Goal: Communication & Community: Answer question/provide support

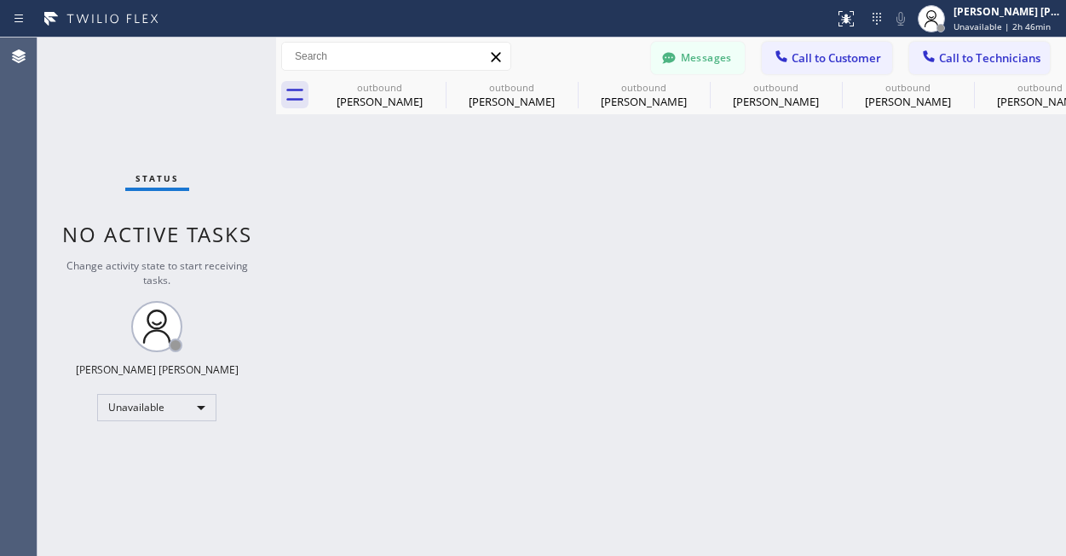
click at [821, 50] on span "Call to Customer" at bounding box center [837, 57] width 90 height 15
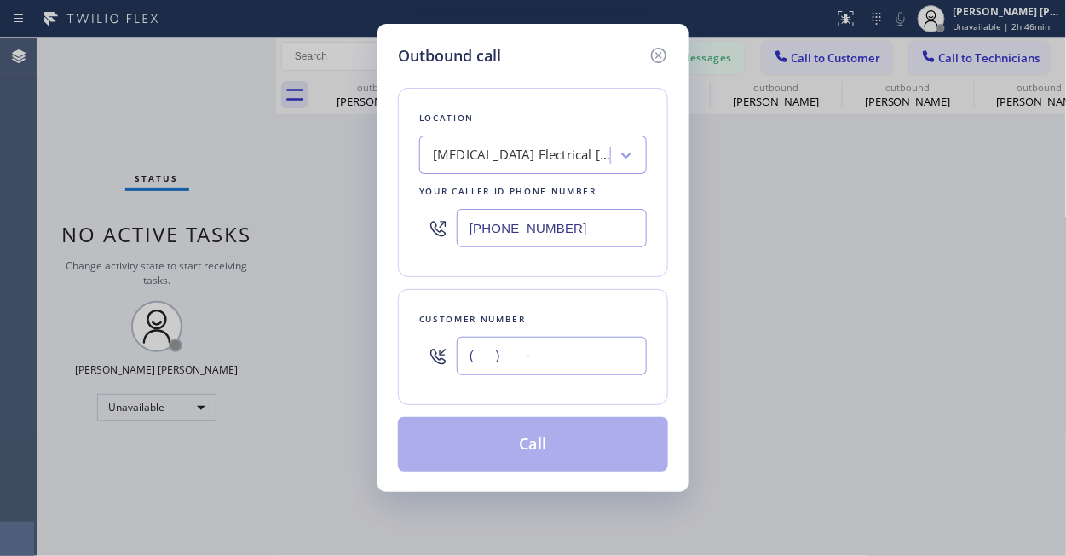
click at [551, 361] on input "(___) ___-____" at bounding box center [552, 356] width 190 height 38
paste input "949) 573-8140"
type input "[PHONE_NUMBER]"
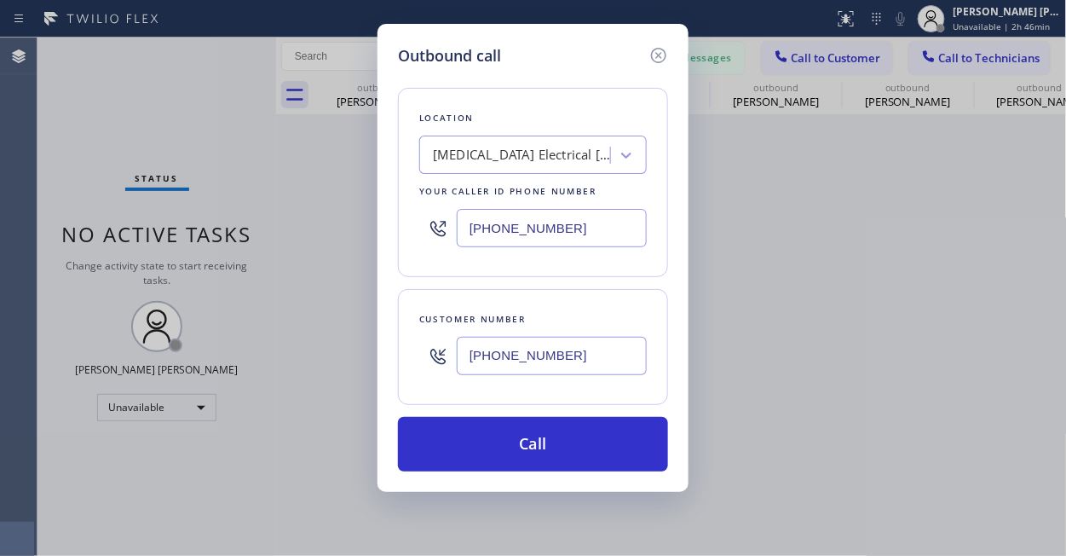
click at [182, 124] on div "Outbound call Location [MEDICAL_DATA] Electrical [GEOGRAPHIC_DATA] Your caller …" at bounding box center [533, 278] width 1066 height 556
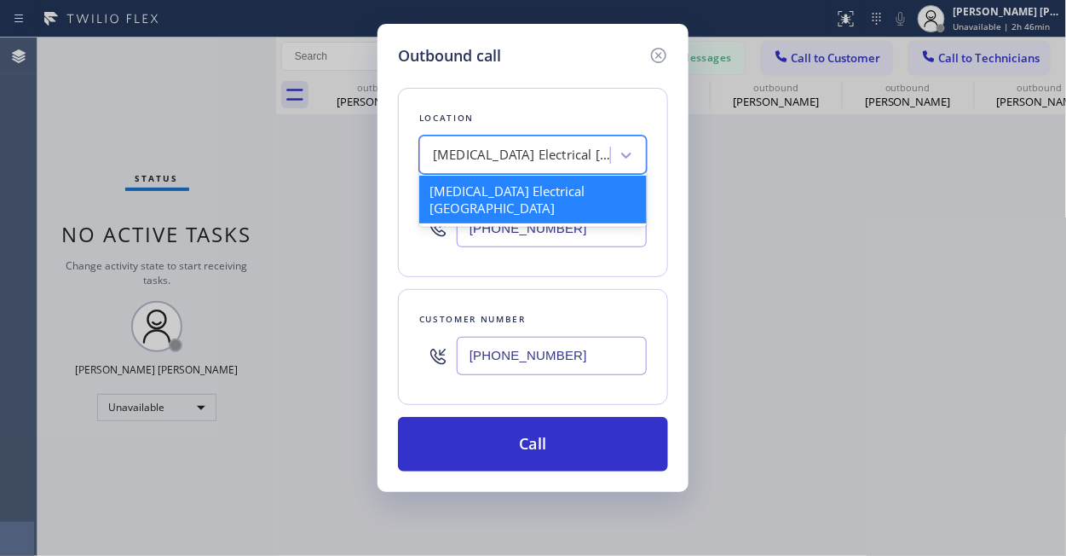
click at [580, 141] on div "[MEDICAL_DATA] Electrical [GEOGRAPHIC_DATA]" at bounding box center [518, 156] width 186 height 30
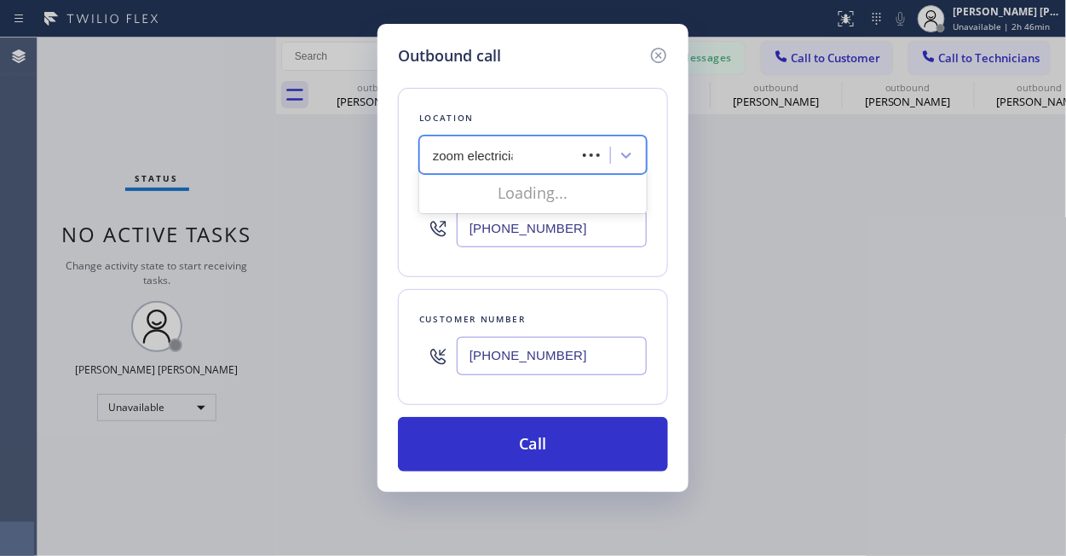
type input "zoom electrician"
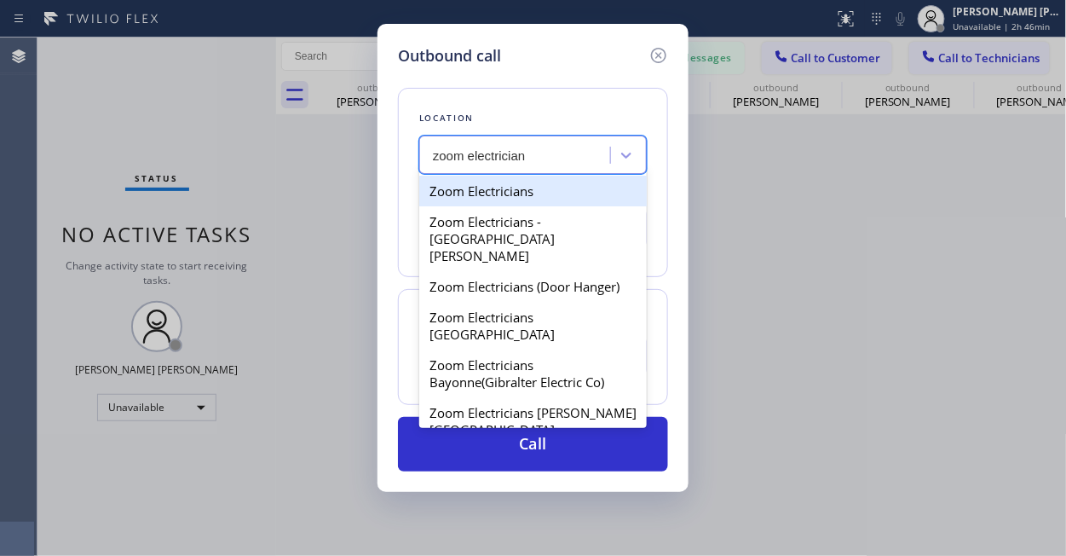
click at [546, 195] on div "Zoom Electricians" at bounding box center [533, 191] width 228 height 31
type input "[PHONE_NUMBER]"
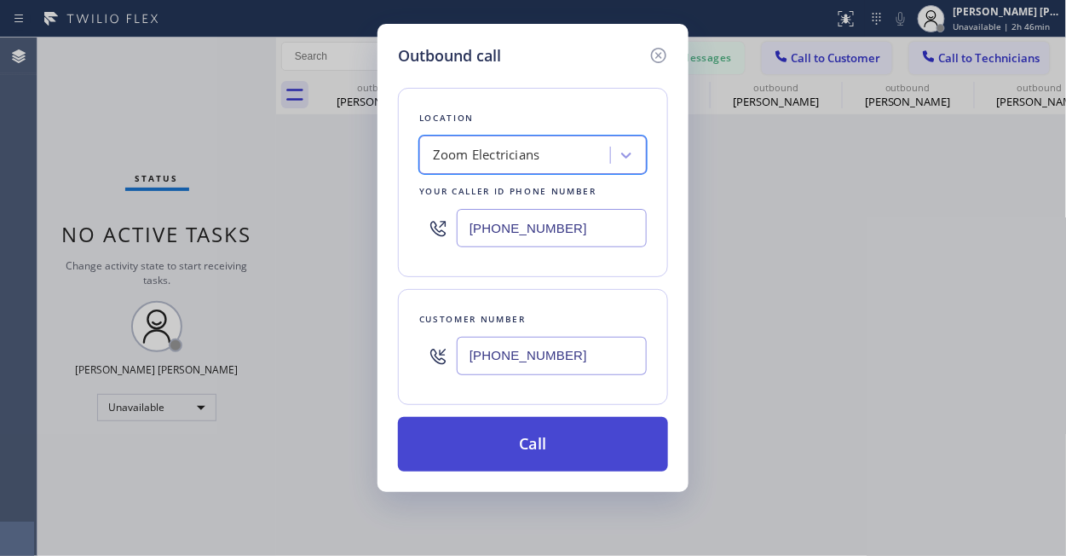
click at [540, 450] on button "Call" at bounding box center [533, 444] width 270 height 55
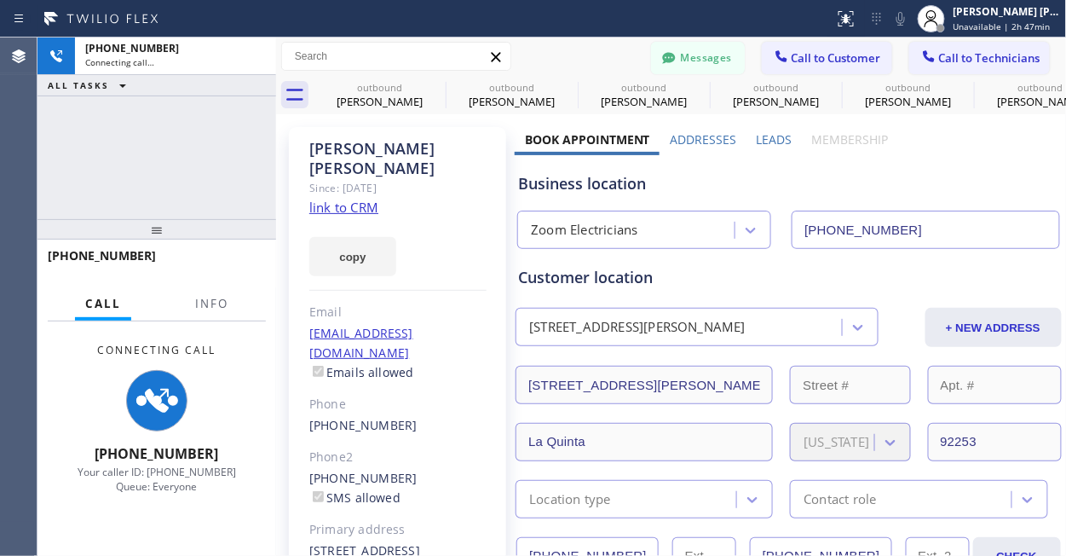
type input "[PHONE_NUMBER]"
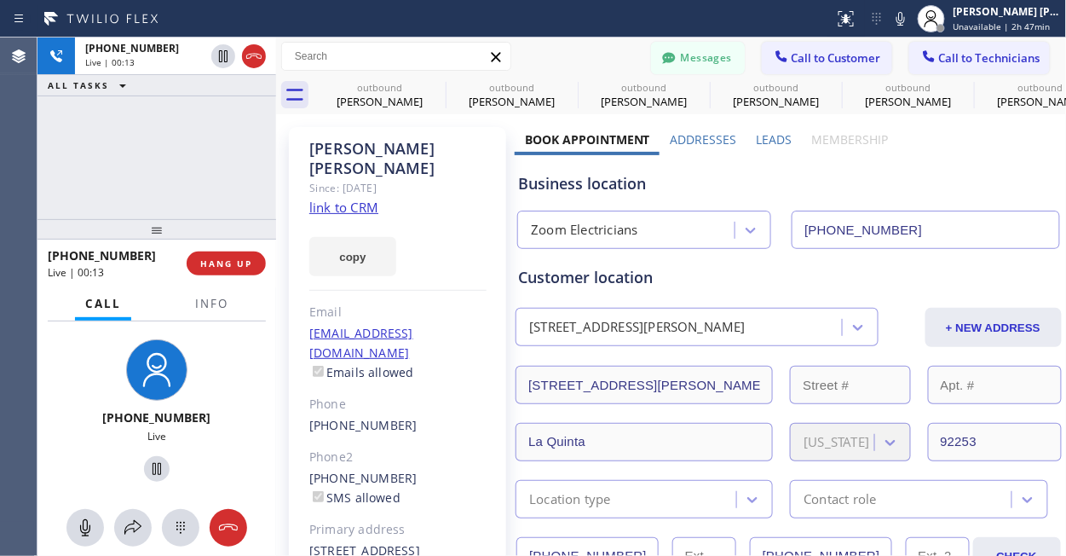
drag, startPoint x: 55, startPoint y: 374, endPoint x: 74, endPoint y: 368, distance: 19.7
click at [55, 373] on div "[PHONE_NUMBER] Live" at bounding box center [157, 413] width 239 height 184
click at [100, 163] on div "[PHONE_NUMBER] Live | 00:40 ALL TASKS ALL TASKS ACTIVE TASKS TASKS IN WRAP UP" at bounding box center [157, 129] width 239 height 182
click at [124, 136] on div "[PHONE_NUMBER] Live | 00:47 ALL TASKS ALL TASKS ACTIVE TASKS TASKS IN WRAP UP" at bounding box center [157, 129] width 239 height 182
click at [234, 270] on button "HANG UP" at bounding box center [226, 263] width 79 height 24
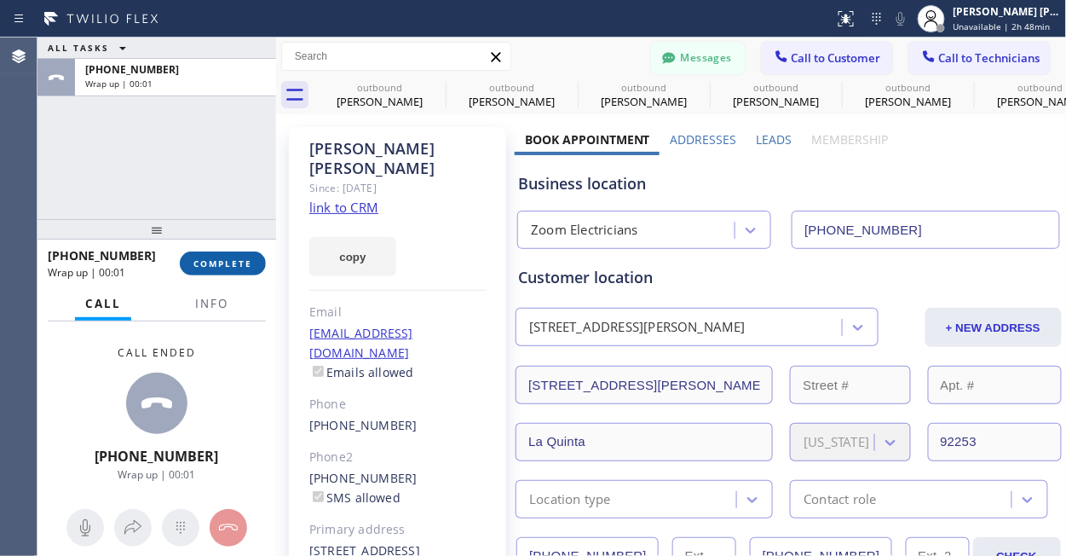
click at [234, 270] on button "COMPLETE" at bounding box center [223, 263] width 86 height 24
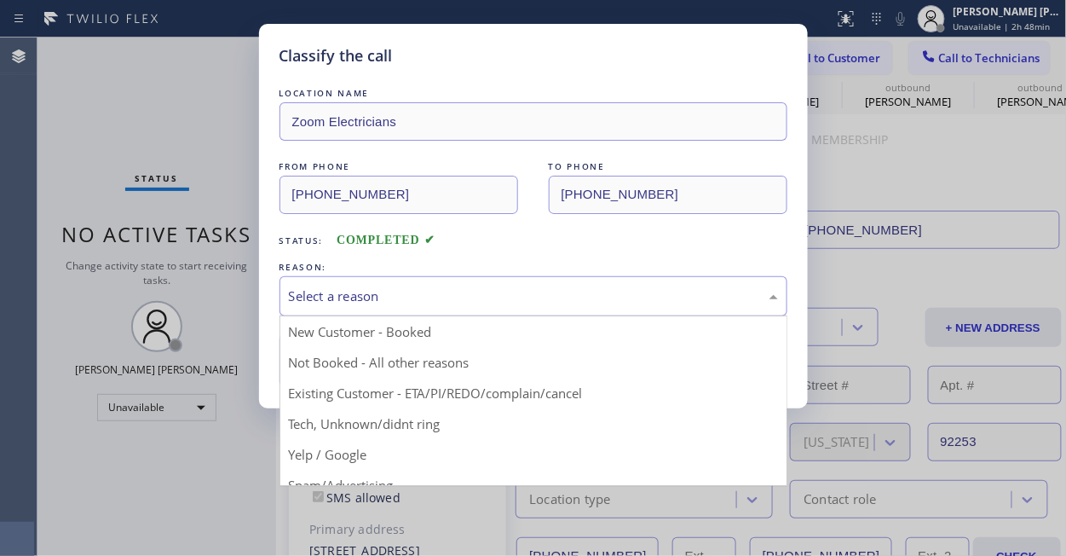
click at [390, 291] on div "Select a reason" at bounding box center [533, 296] width 489 height 20
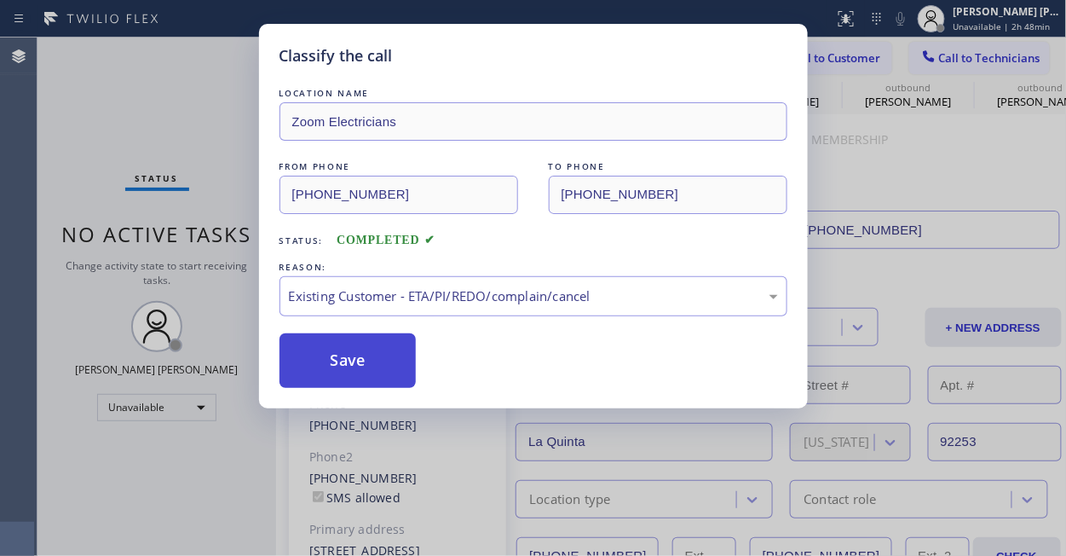
drag, startPoint x: 396, startPoint y: 395, endPoint x: 401, endPoint y: 384, distance: 11.9
click at [382, 359] on button "Save" at bounding box center [348, 360] width 137 height 55
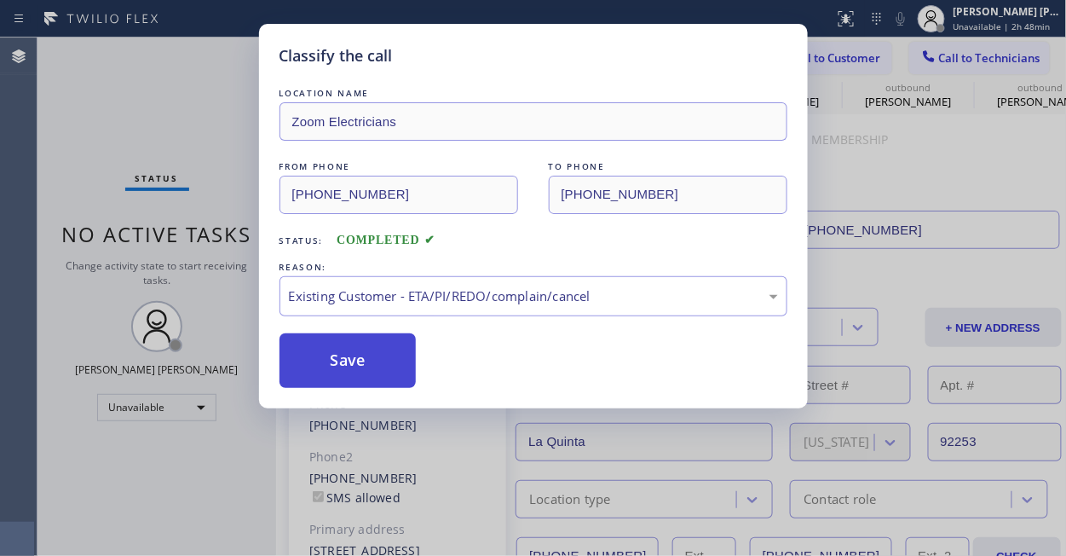
click at [382, 359] on button "Save" at bounding box center [348, 360] width 137 height 55
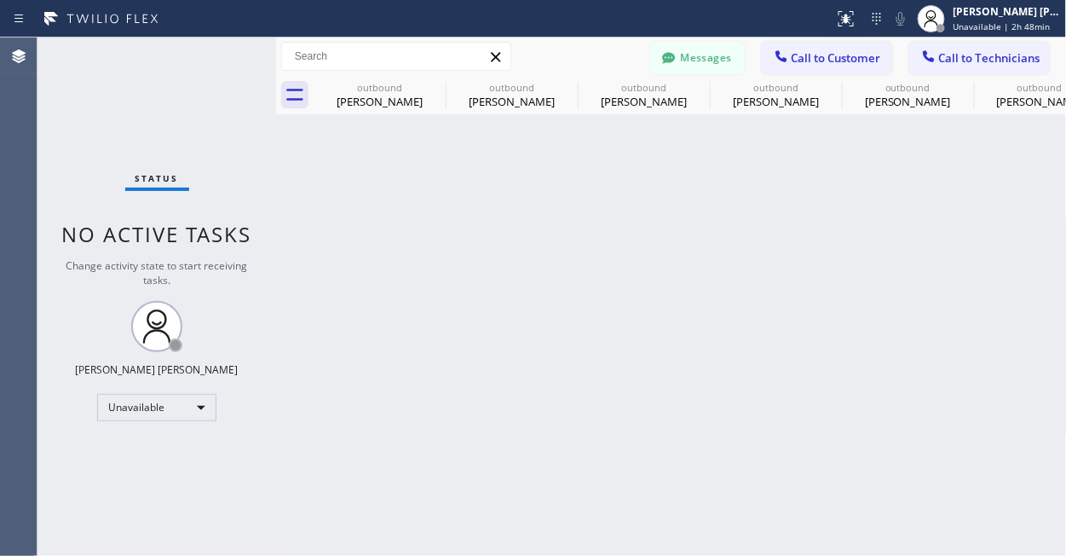
click at [850, 51] on span "Call to Customer" at bounding box center [837, 57] width 90 height 15
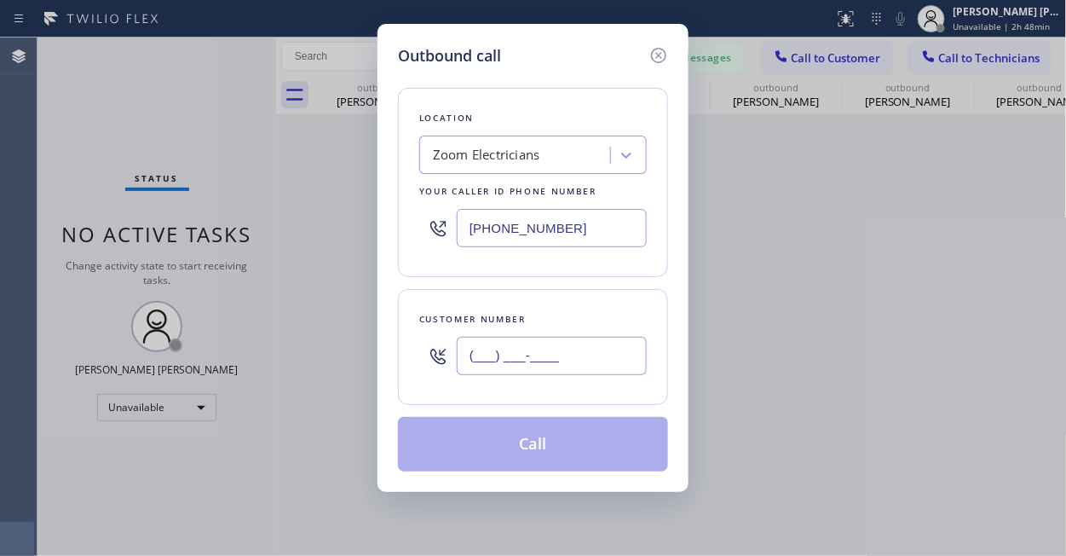
click at [531, 360] on input "(___) ___-____" at bounding box center [552, 356] width 190 height 38
paste input "949) 294-3674"
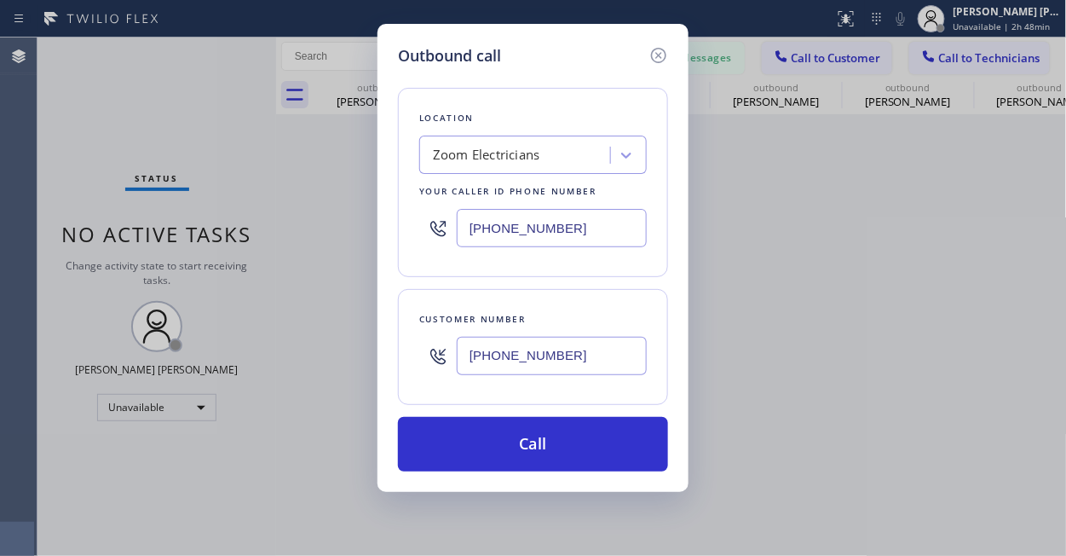
type input "[PHONE_NUMBER]"
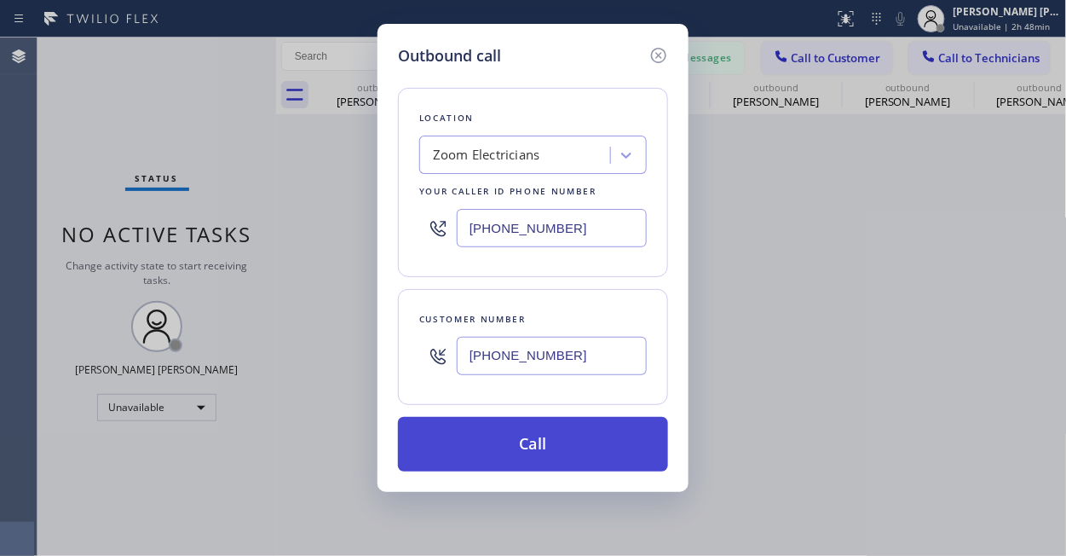
click at [518, 461] on button "Call" at bounding box center [533, 444] width 270 height 55
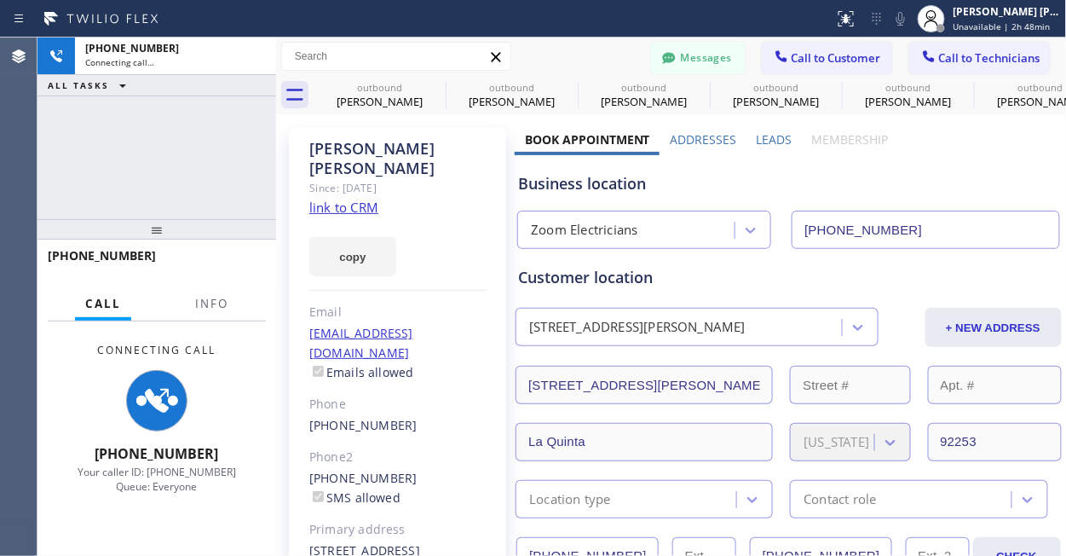
type input "[PHONE_NUMBER]"
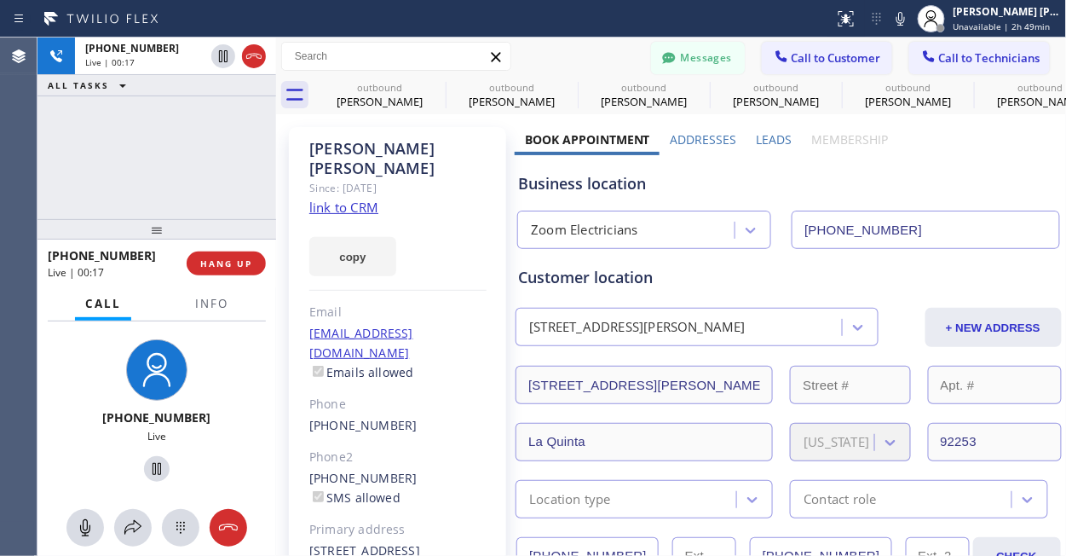
click at [170, 158] on div "[PHONE_NUMBER] Live | 00:17 ALL TASKS ALL TASKS ACTIVE TASKS TASKS IN WRAP UP" at bounding box center [157, 129] width 239 height 182
click at [126, 133] on div "[PHONE_NUMBER] Live | 00:42 ALL TASKS ALL TASKS ACTIVE TASKS TASKS IN WRAP UP" at bounding box center [157, 129] width 239 height 182
click at [240, 267] on span "HANG UP" at bounding box center [226, 263] width 52 height 12
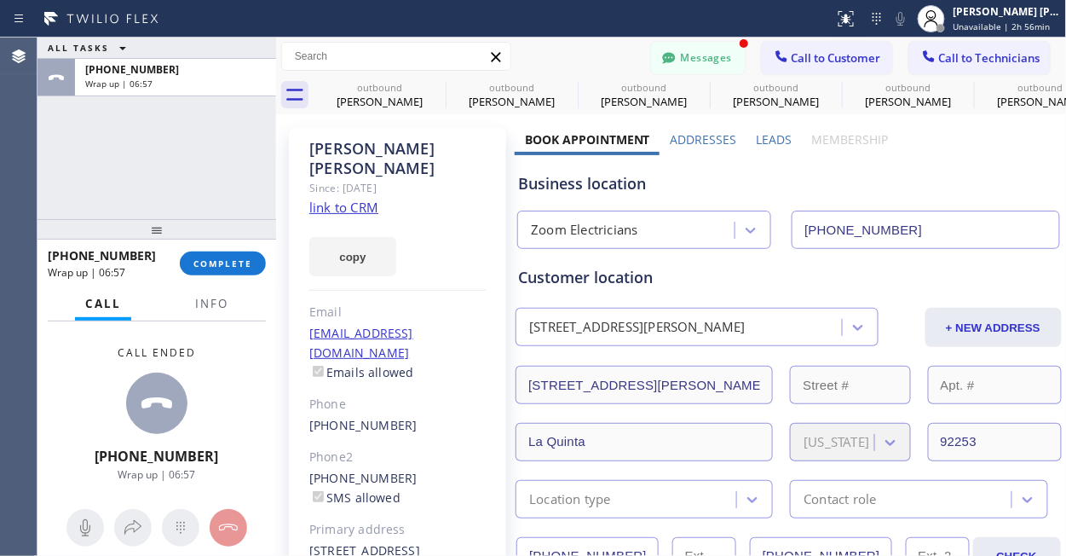
click at [113, 406] on div at bounding box center [157, 403] width 130 height 61
click at [222, 262] on span "COMPLETE" at bounding box center [223, 263] width 59 height 12
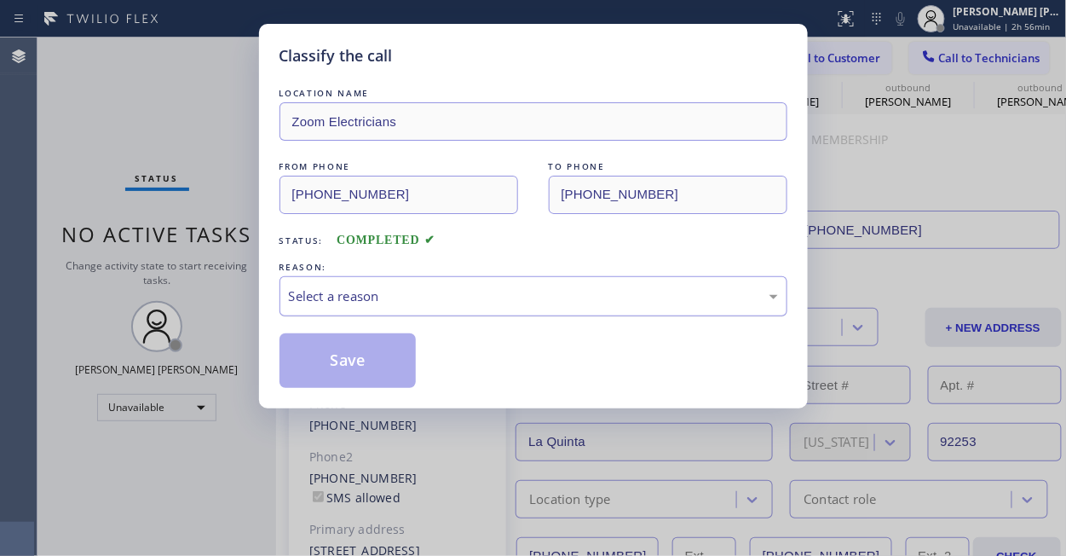
click at [433, 299] on div "Select a reason" at bounding box center [533, 296] width 489 height 20
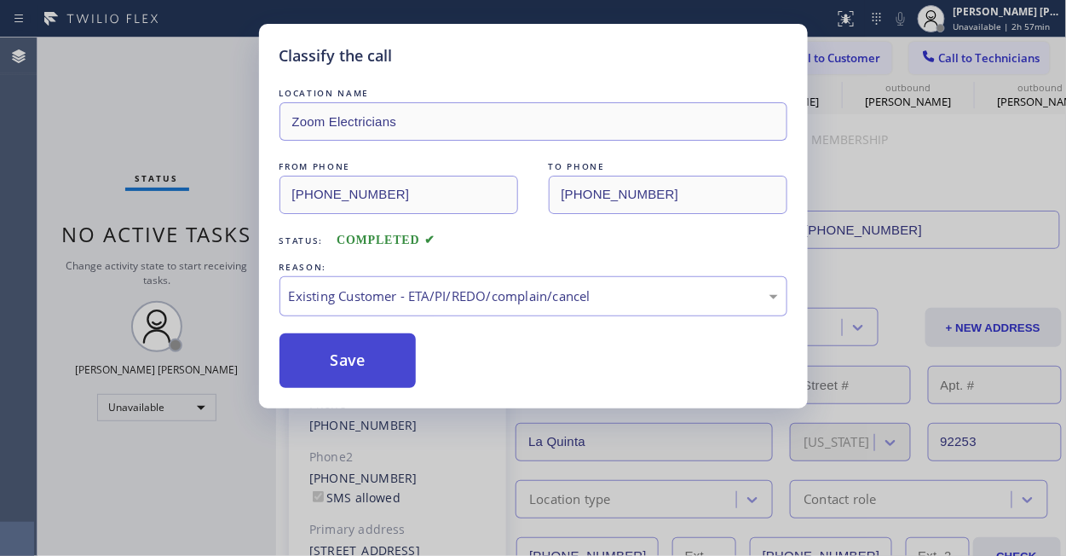
click at [375, 353] on button "Save" at bounding box center [348, 360] width 137 height 55
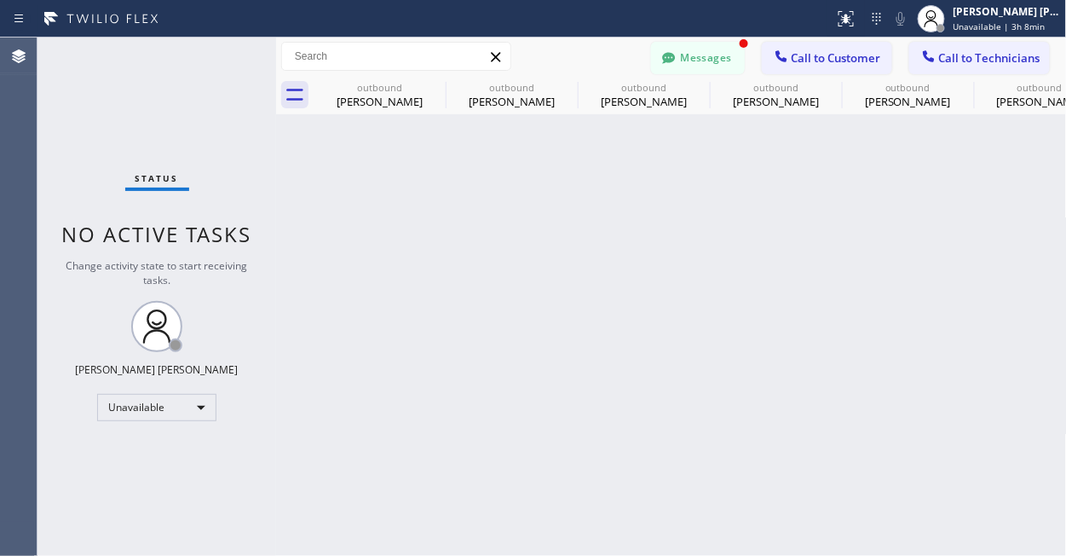
click at [63, 334] on div "Status No active tasks Change activity state to start receiving tasks. [PERSON_…" at bounding box center [157, 297] width 239 height 518
click at [116, 404] on div "Unavailable" at bounding box center [156, 407] width 119 height 27
click at [156, 451] on li "Available" at bounding box center [156, 452] width 116 height 20
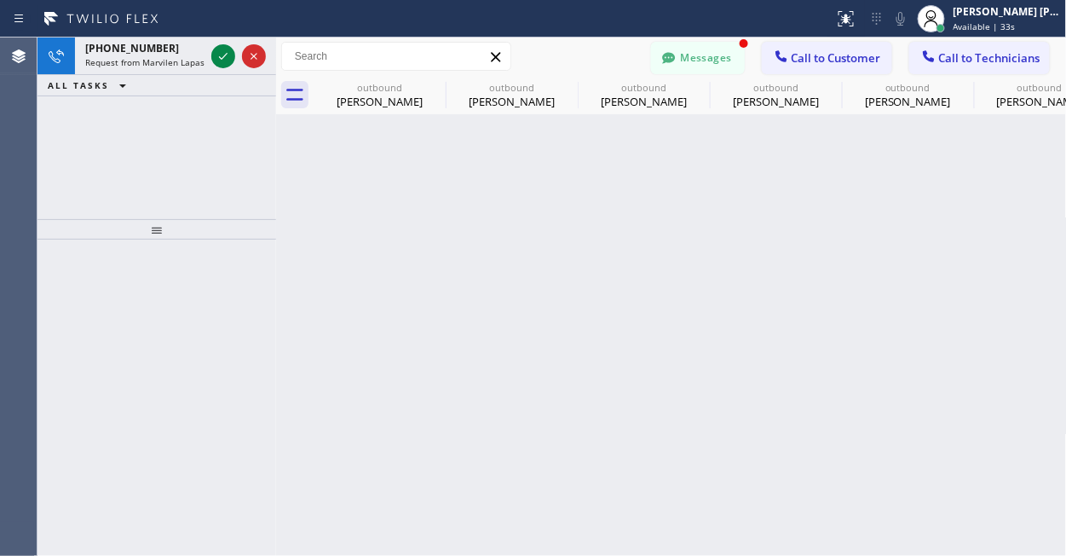
click at [130, 413] on div at bounding box center [157, 398] width 239 height 317
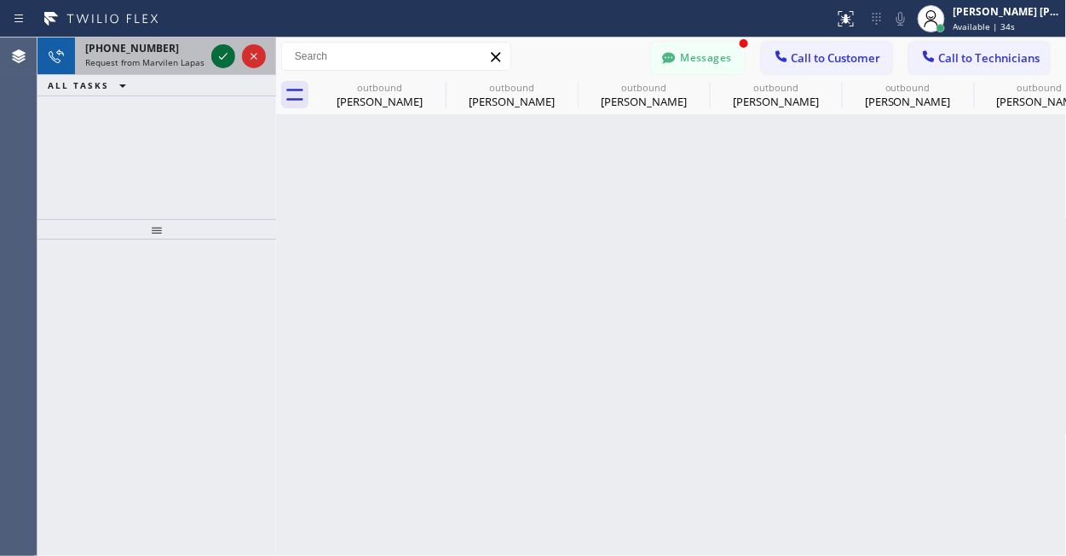
click at [211, 46] on div at bounding box center [223, 56] width 24 height 20
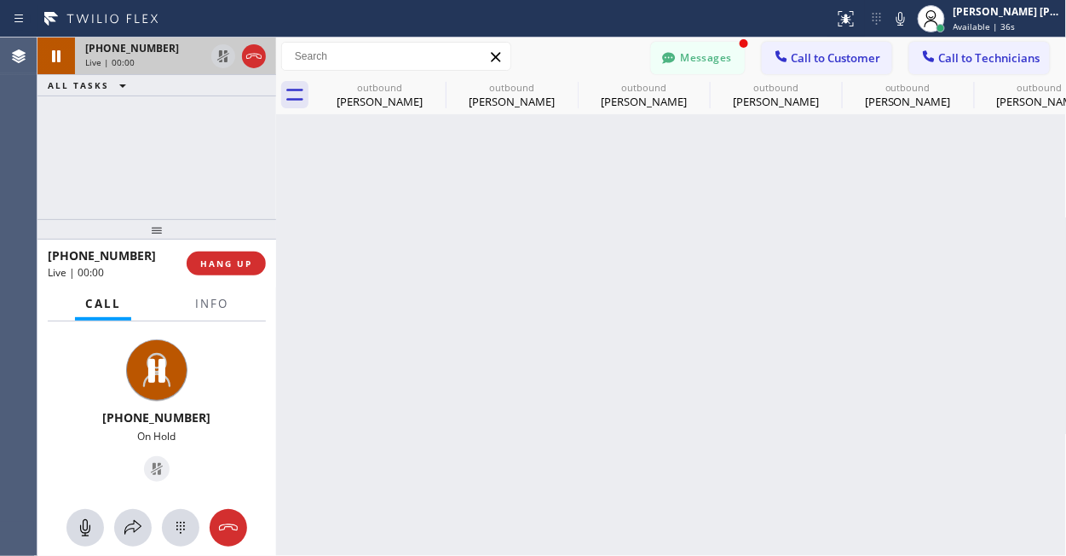
click at [86, 138] on div "[PHONE_NUMBER] Live | 00:00 ALL TASKS ALL TASKS ACTIVE TASKS TASKS IN WRAP UP" at bounding box center [157, 129] width 239 height 182
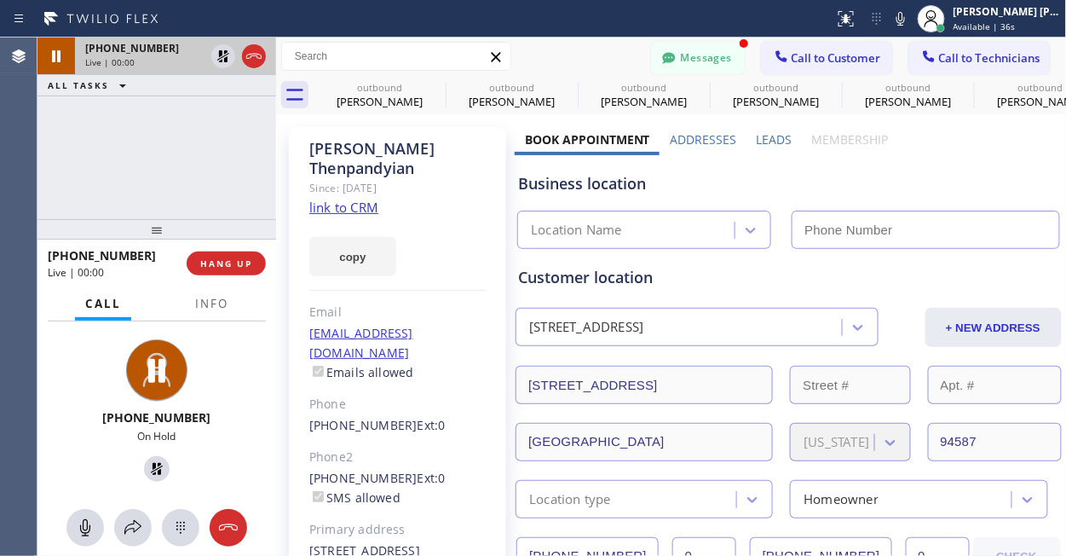
type input "[PHONE_NUMBER]"
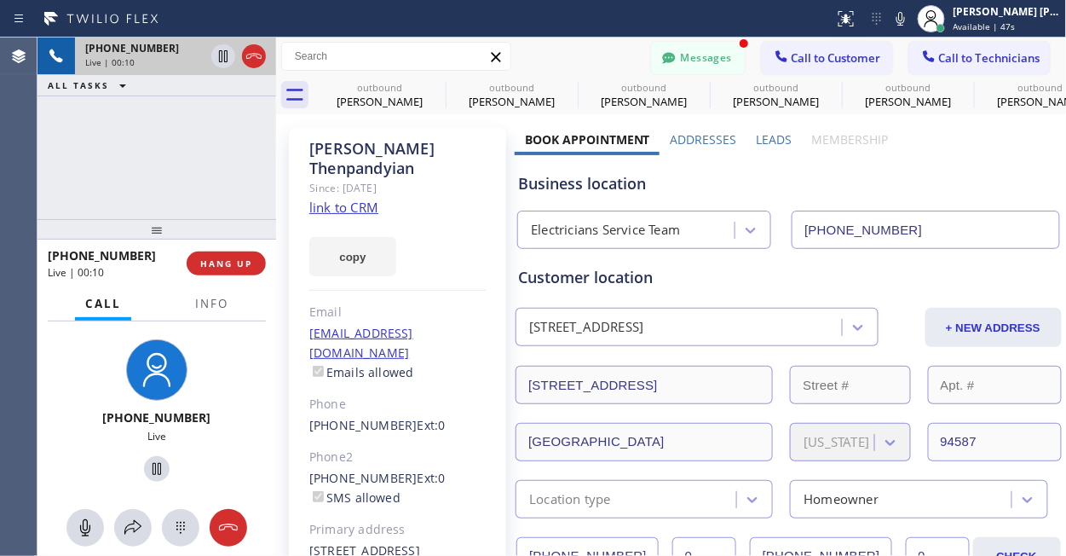
click at [63, 354] on div "[PHONE_NUMBER] Live" at bounding box center [156, 412] width 225 height 147
click at [122, 146] on div "[PHONE_NUMBER] Live | 00:11 ALL TASKS ALL TASKS ACTIVE TASKS TASKS IN WRAP UP" at bounding box center [157, 129] width 239 height 182
click at [119, 178] on div "[PHONE_NUMBER] Live | 01:21 ALL TASKS ALL TASKS ACTIVE TASKS TASKS IN WRAP UP" at bounding box center [157, 129] width 239 height 182
click at [45, 355] on div "[PHONE_NUMBER] Live" at bounding box center [156, 412] width 225 height 147
click at [152, 105] on div "[PHONE_NUMBER] Live | 04:25 ALL TASKS ALL TASKS ACTIVE TASKS TASKS IN WRAP UP" at bounding box center [157, 129] width 239 height 182
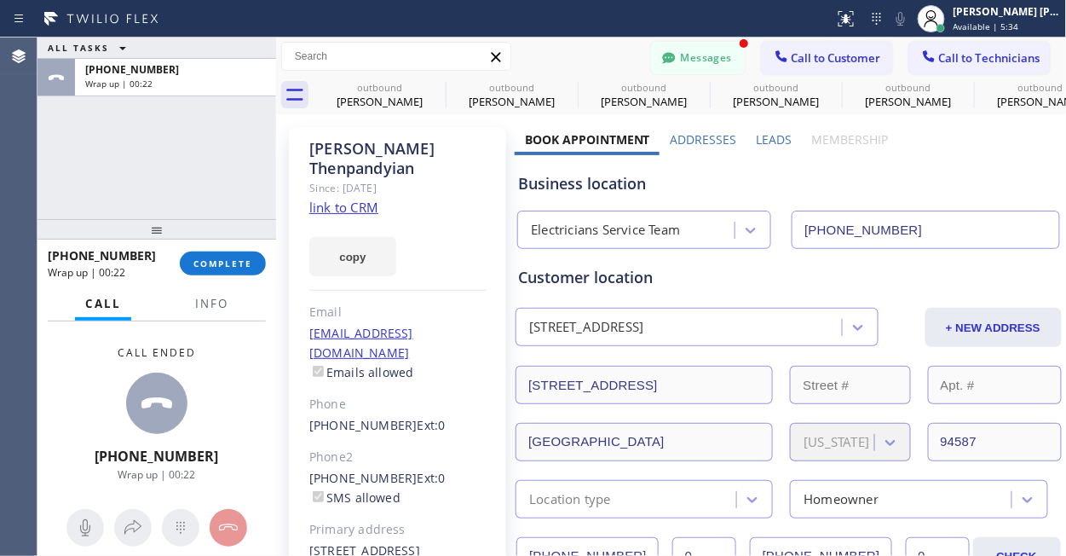
click at [63, 363] on div "Call ended [PHONE_NUMBER] Wrap up | 00:22" at bounding box center [157, 413] width 239 height 184
